Goal: Transaction & Acquisition: Purchase product/service

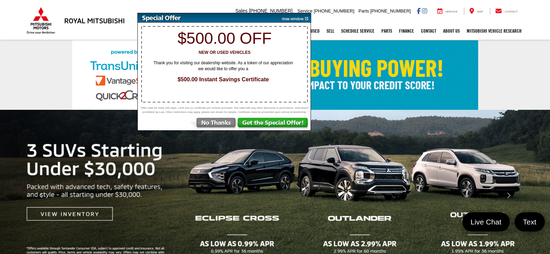
click at [306, 20] on img at bounding box center [293, 17] width 35 height 9
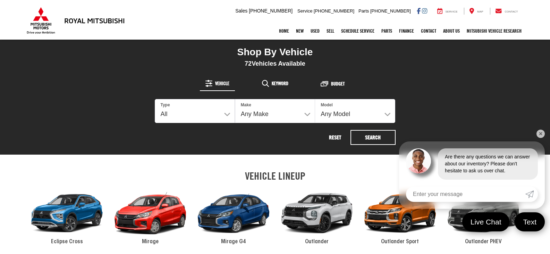
scroll to position [243, 0]
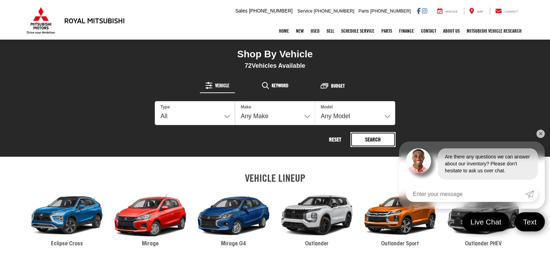
click at [371, 138] on button "Search" at bounding box center [372, 139] width 45 height 15
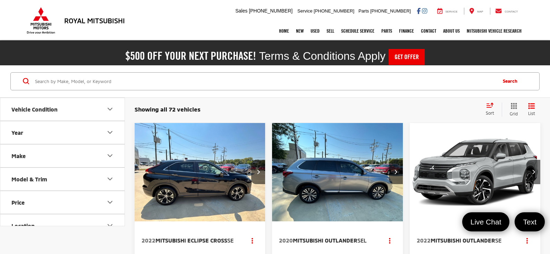
click at [141, 79] on input "Search by Make, Model, or Keyword" at bounding box center [264, 81] width 461 height 17
click at [81, 76] on input "Search by Make, Model, or Keyword" at bounding box center [264, 81] width 461 height 17
type input "SZ019342A"
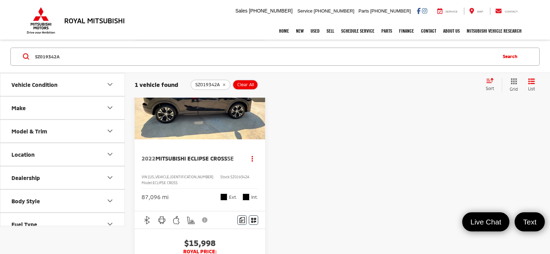
scroll to position [69, 0]
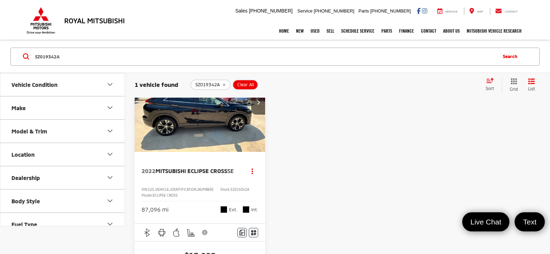
click at [191, 118] on img "2022 Mitsubishi Eclipse Cross SE 0" at bounding box center [200, 102] width 132 height 99
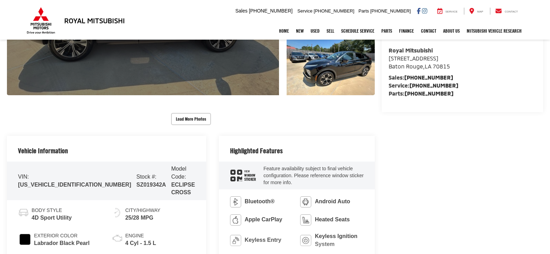
scroll to position [244, 0]
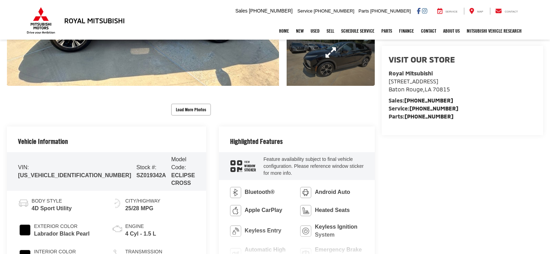
click at [324, 60] on link "Expand Photo 3" at bounding box center [331, 52] width 88 height 66
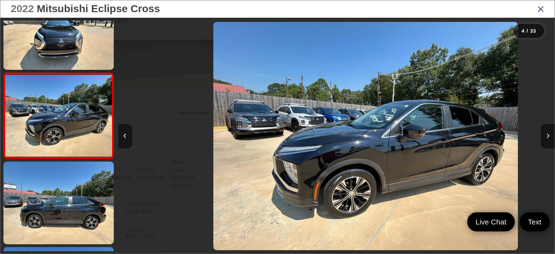
scroll to position [0, 1310]
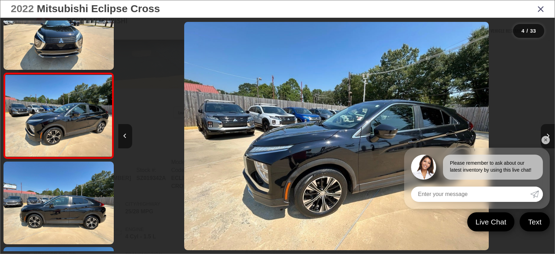
click at [547, 134] on icon "Next image" at bounding box center [548, 135] width 3 height 5
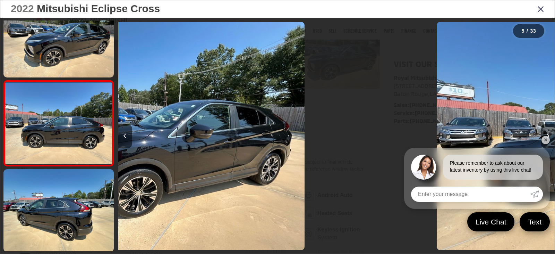
scroll to position [290, 0]
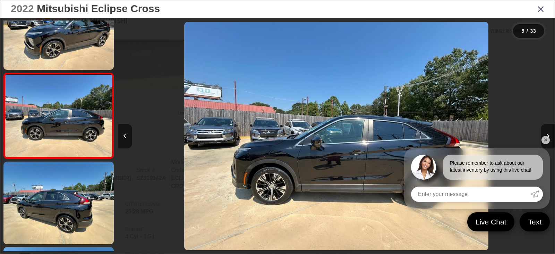
click at [545, 140] on link "✕" at bounding box center [546, 140] width 8 height 8
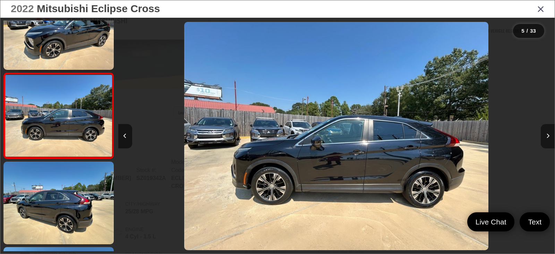
click at [548, 136] on icon "Next image" at bounding box center [548, 135] width 3 height 5
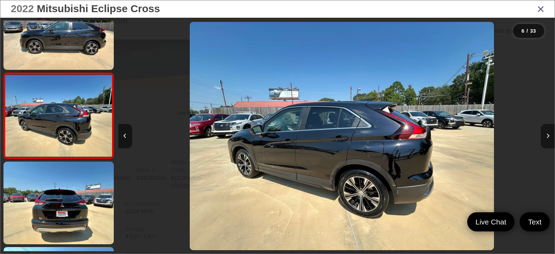
scroll to position [0, 2183]
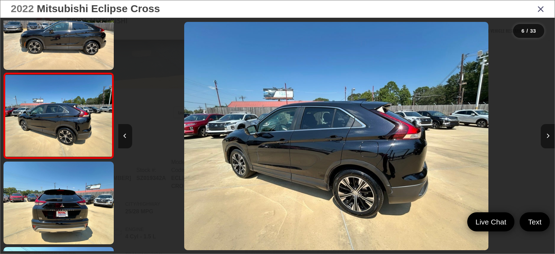
click at [548, 136] on icon "Next image" at bounding box center [548, 135] width 3 height 5
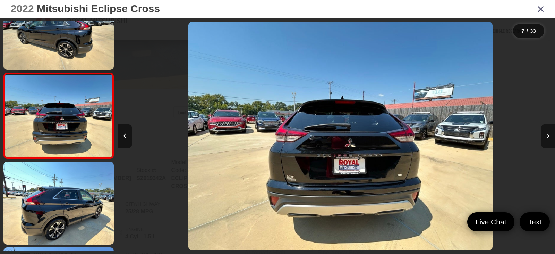
scroll to position [0, 2620]
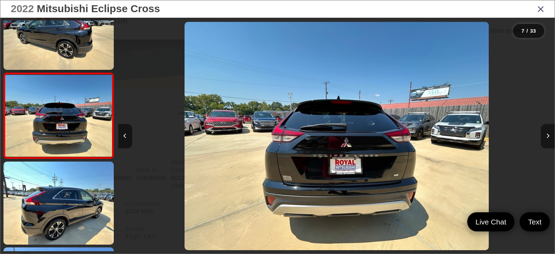
click at [548, 136] on icon "Next image" at bounding box center [548, 135] width 3 height 5
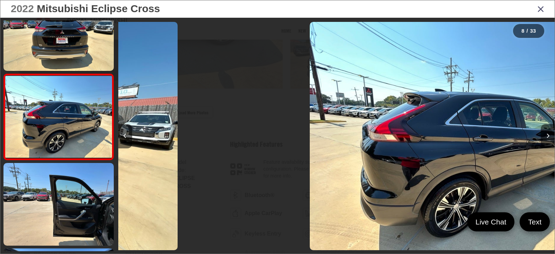
scroll to position [546, 0]
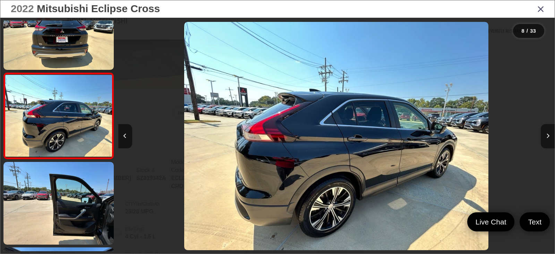
click at [548, 136] on icon "Next image" at bounding box center [548, 135] width 3 height 5
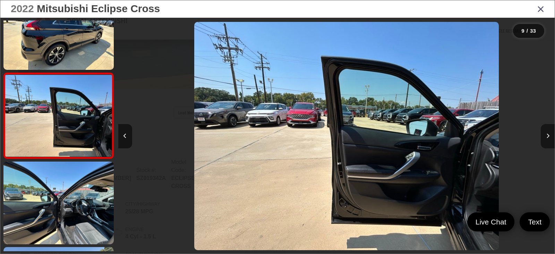
scroll to position [0, 3493]
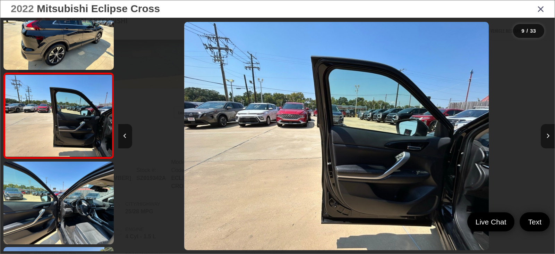
click at [548, 136] on icon "Next image" at bounding box center [548, 135] width 3 height 5
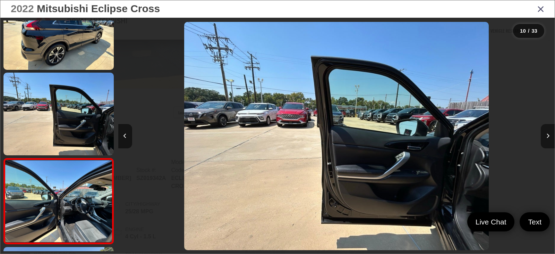
scroll to position [717, 0]
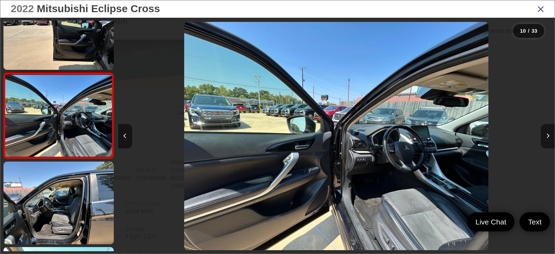
click at [548, 136] on icon "Next image" at bounding box center [548, 135] width 3 height 5
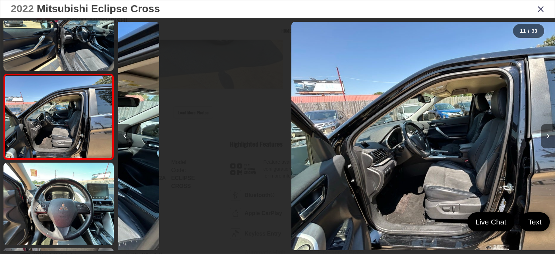
scroll to position [803, 0]
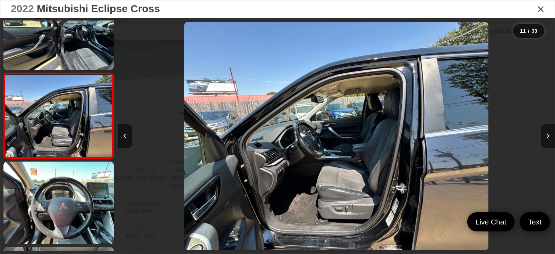
click at [548, 136] on icon "Next image" at bounding box center [548, 135] width 3 height 5
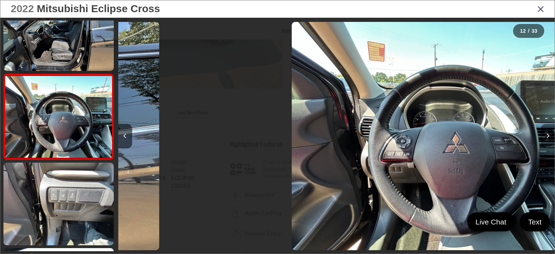
scroll to position [888, 0]
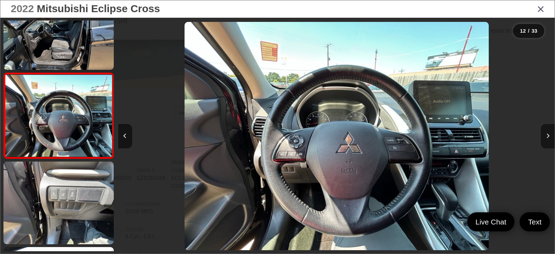
click at [548, 136] on icon "Next image" at bounding box center [548, 135] width 3 height 5
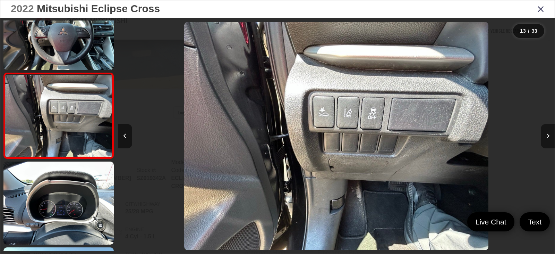
click at [548, 136] on icon "Next image" at bounding box center [548, 135] width 3 height 5
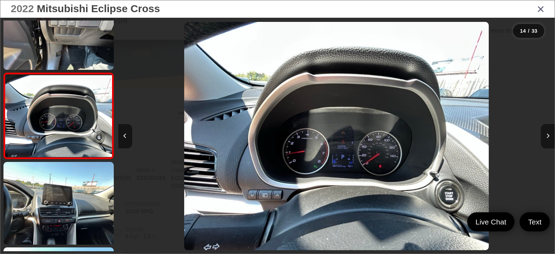
click at [548, 136] on icon "Next image" at bounding box center [548, 135] width 3 height 5
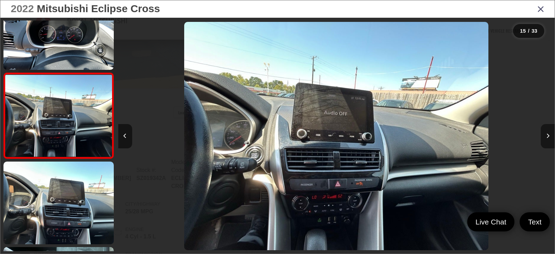
click at [547, 135] on icon "Next image" at bounding box center [548, 135] width 3 height 5
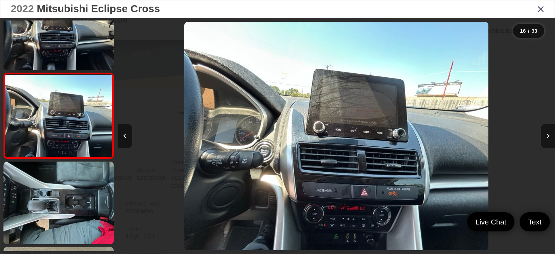
click at [547, 135] on icon "Next image" at bounding box center [548, 135] width 3 height 5
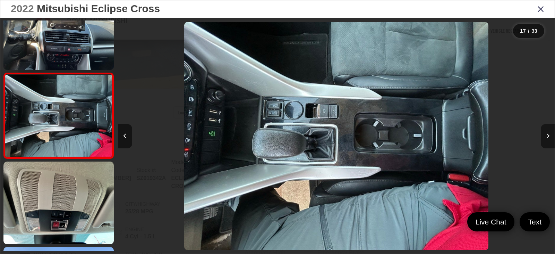
click at [547, 135] on icon "Next image" at bounding box center [548, 135] width 3 height 5
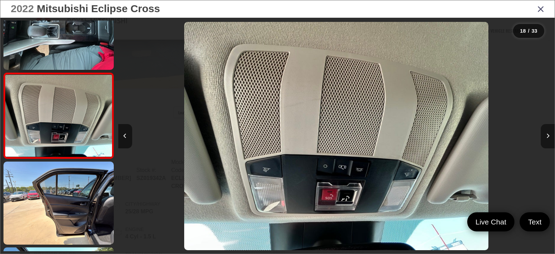
click at [547, 135] on icon "Next image" at bounding box center [548, 135] width 3 height 5
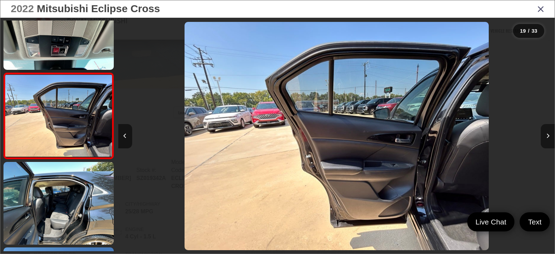
click at [547, 135] on icon "Next image" at bounding box center [548, 135] width 3 height 5
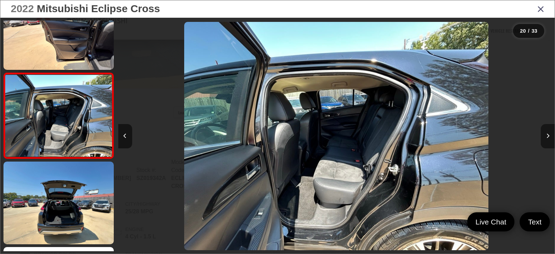
click at [547, 135] on icon "Next image" at bounding box center [548, 135] width 3 height 5
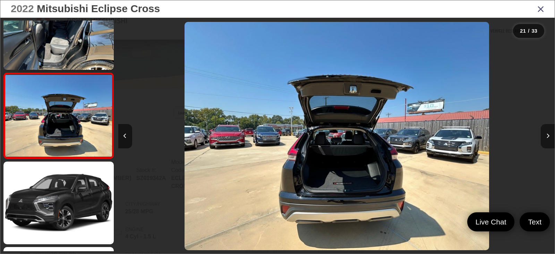
click at [547, 135] on icon "Next image" at bounding box center [548, 135] width 3 height 5
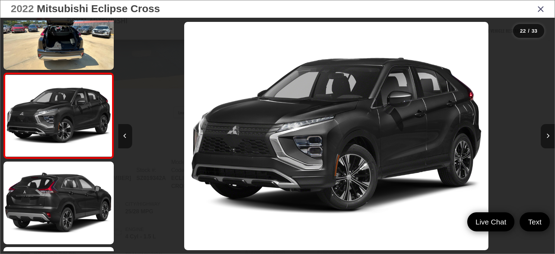
click at [547, 135] on icon "Next image" at bounding box center [548, 135] width 3 height 5
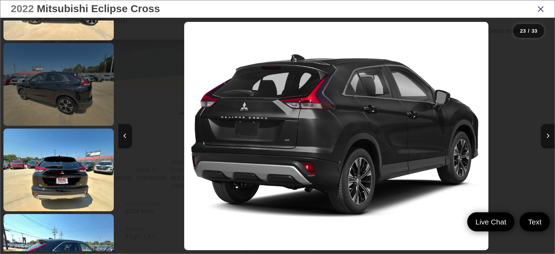
click at [57, 79] on link at bounding box center [58, 84] width 110 height 83
